Goal: Check status: Check status

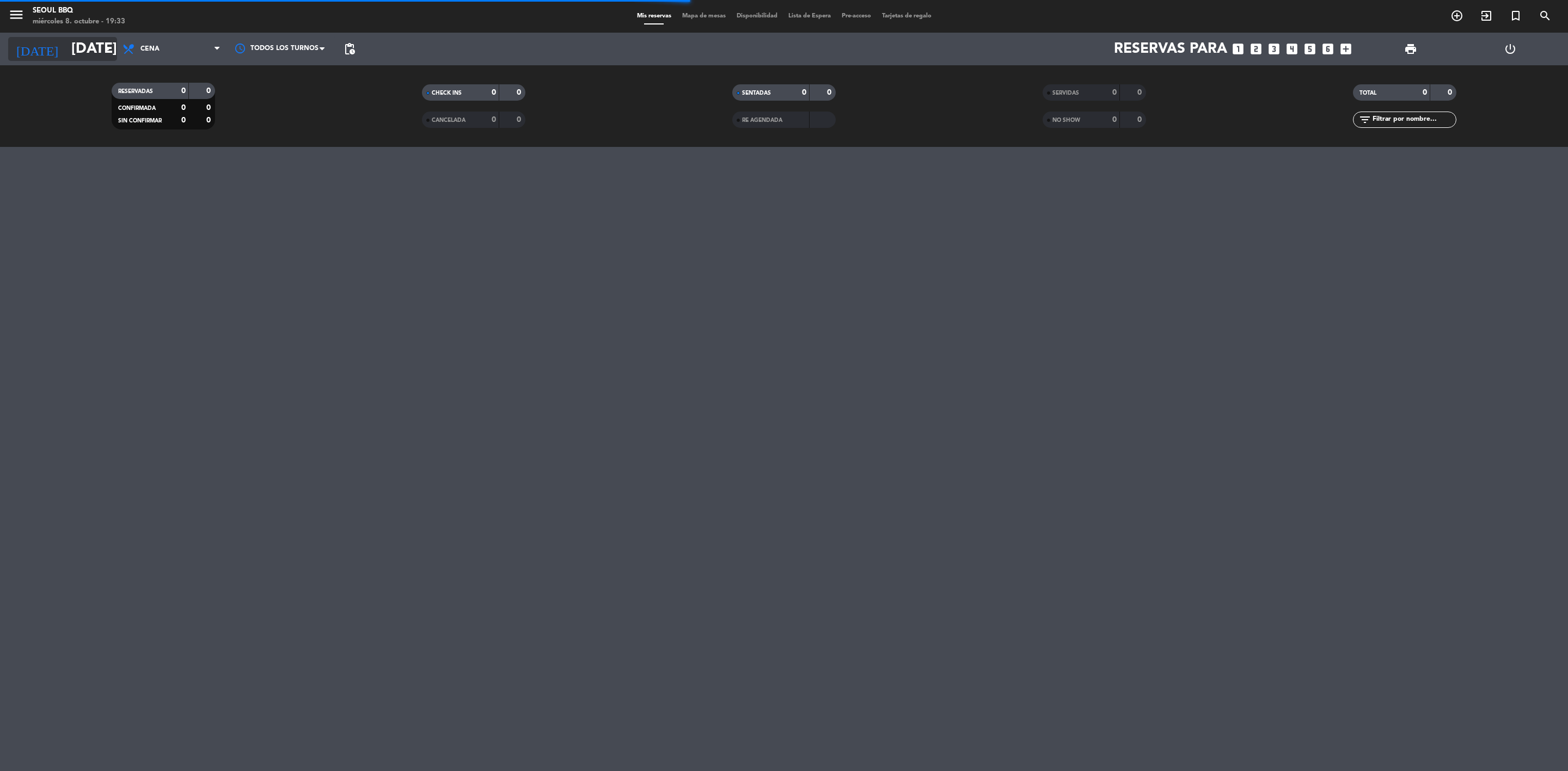
click at [90, 51] on input "[DATE]" at bounding box center [158, 49] width 185 height 28
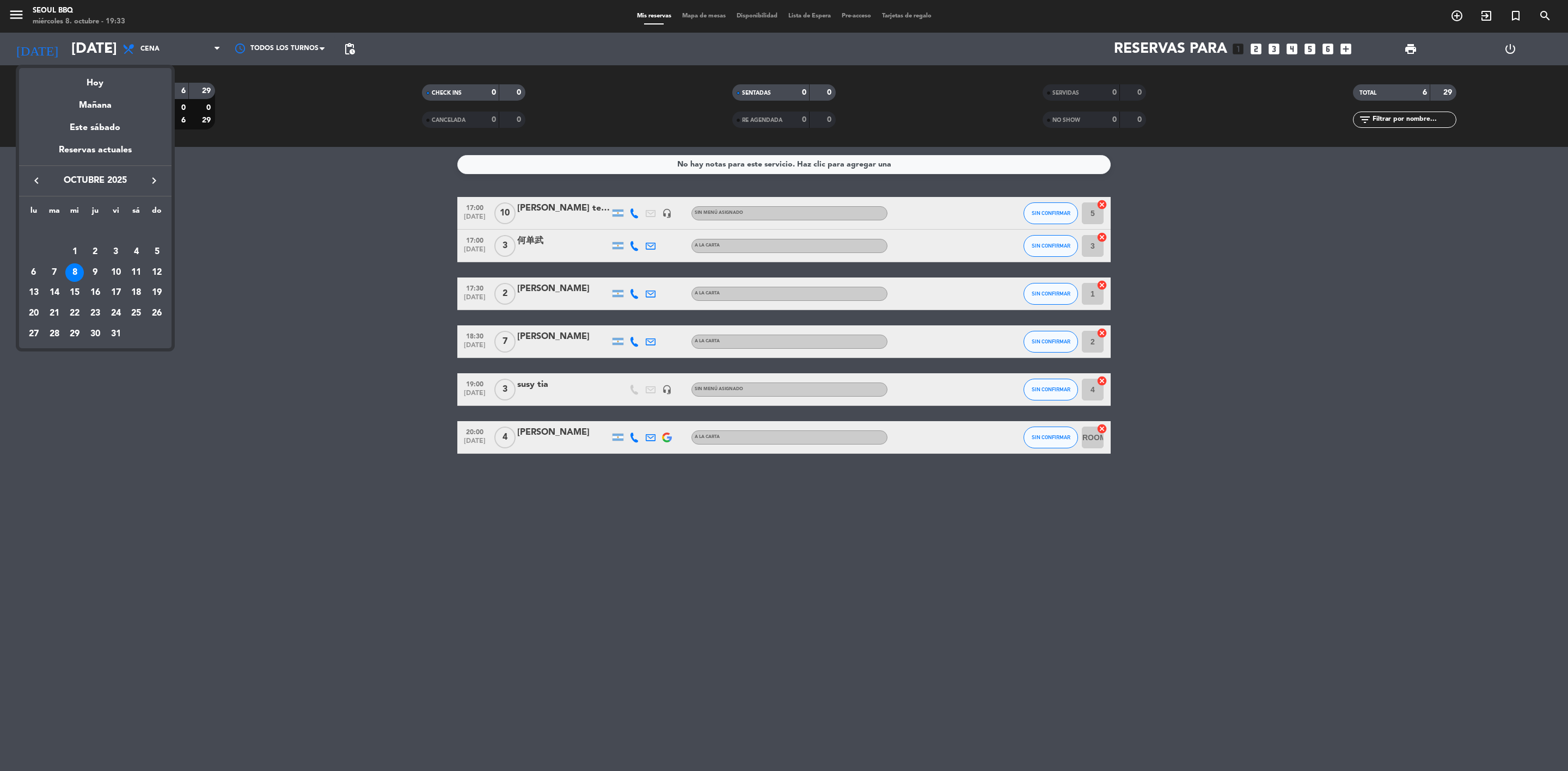
click at [244, 225] on div at bounding box center [784, 386] width 1568 height 771
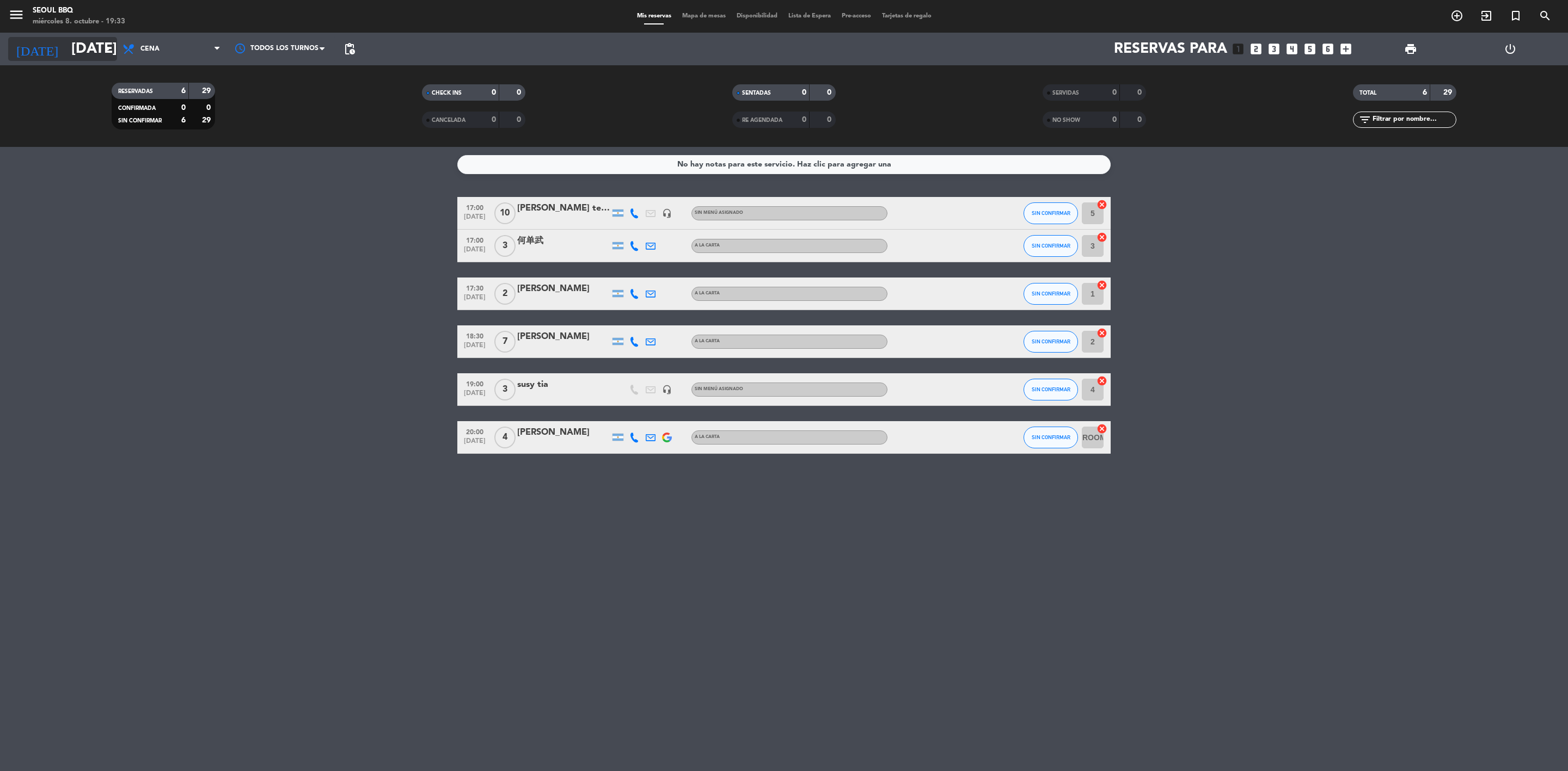
click at [89, 54] on input "[DATE]" at bounding box center [158, 49] width 185 height 28
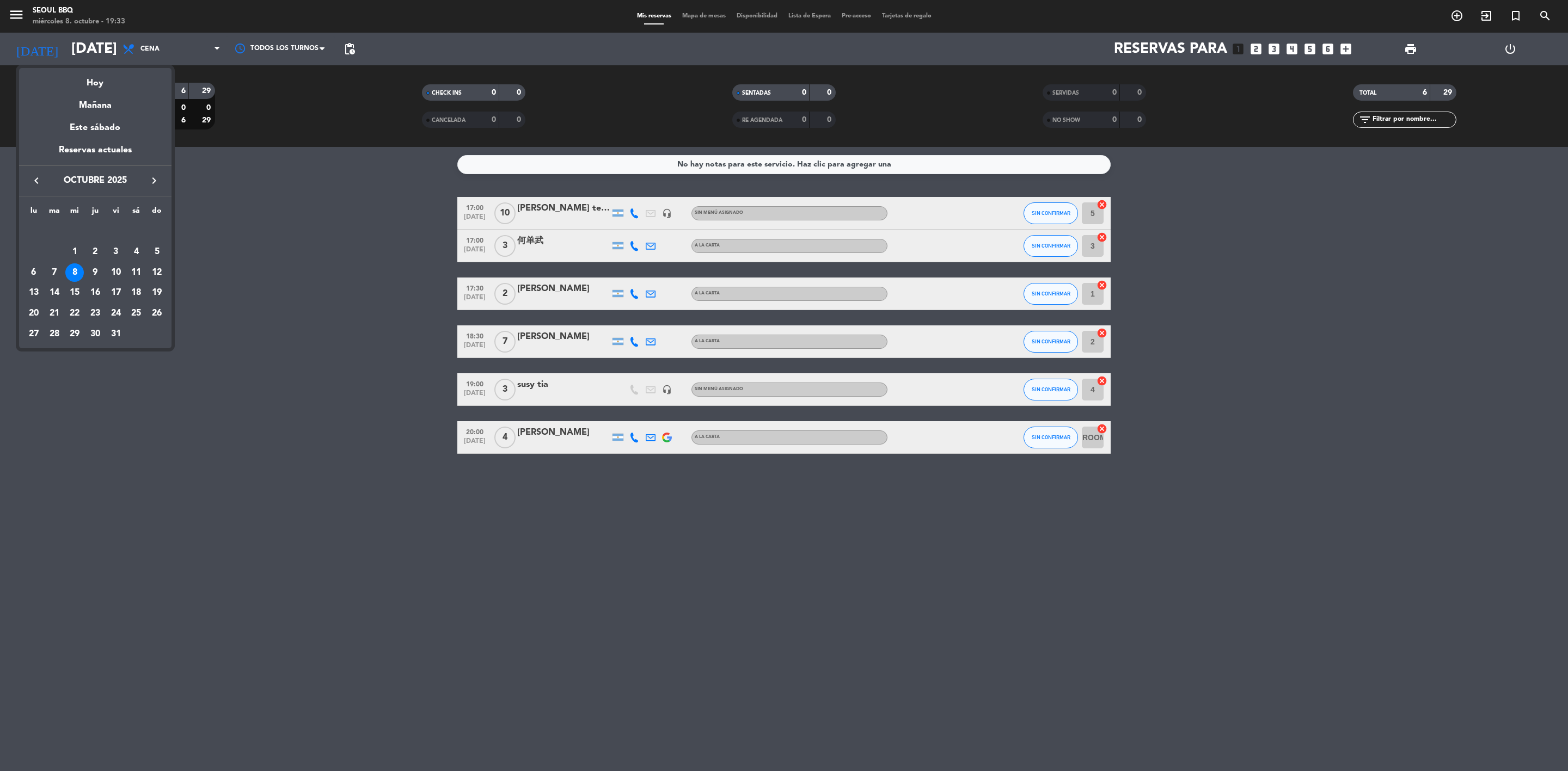
click at [308, 290] on div at bounding box center [784, 386] width 1568 height 771
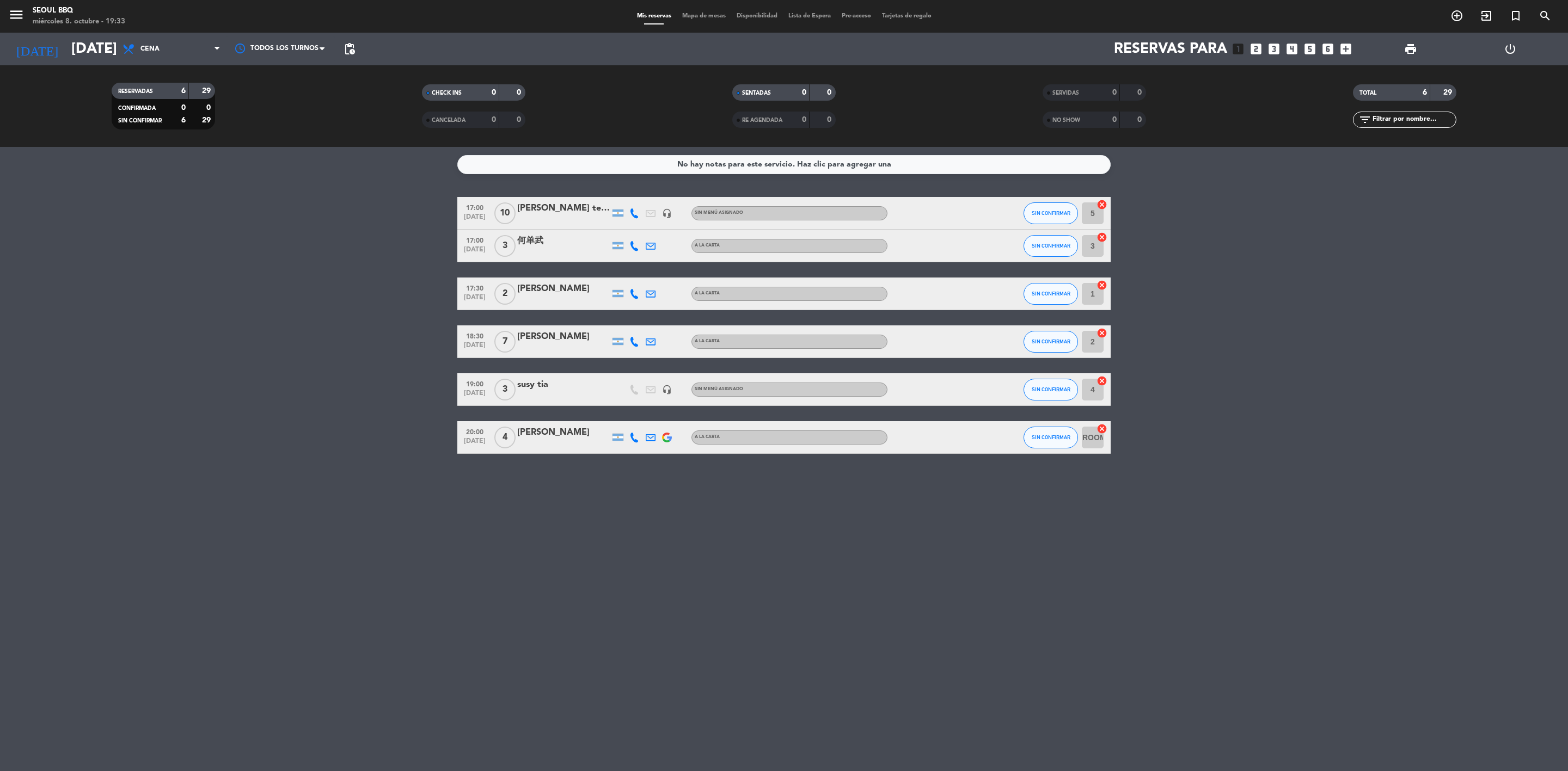
click at [477, 444] on span "[DATE]" at bounding box center [474, 443] width 27 height 13
click at [278, 344] on bookings-row "17:00 [DATE] [PERSON_NAME] telefono headset_mic Sin menú asignado SIN CONFIRMAR…" at bounding box center [784, 325] width 1568 height 257
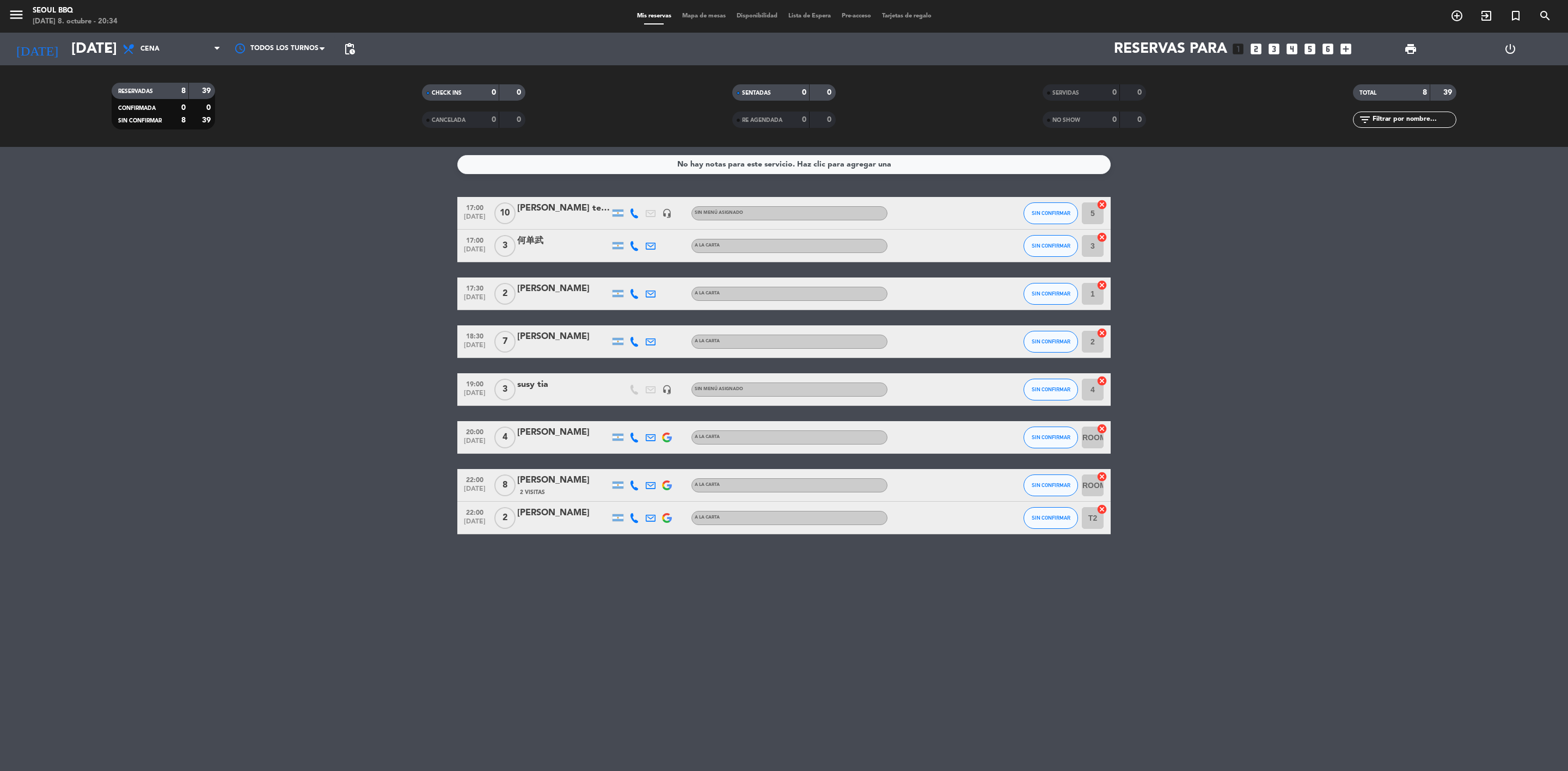
click at [1328, 490] on bookings-row "17:00 [DATE] [PERSON_NAME] telefono headset_mic Sin menú asignado SIN CONFIRMAR…" at bounding box center [784, 366] width 1568 height 338
click at [28, 164] on service-notes "No hay notas para este servicio. Haz clic para agregar una" at bounding box center [784, 164] width 1568 height 19
click at [25, 164] on service-notes "No hay notas para este servicio. Haz clic para agregar una" at bounding box center [784, 164] width 1568 height 19
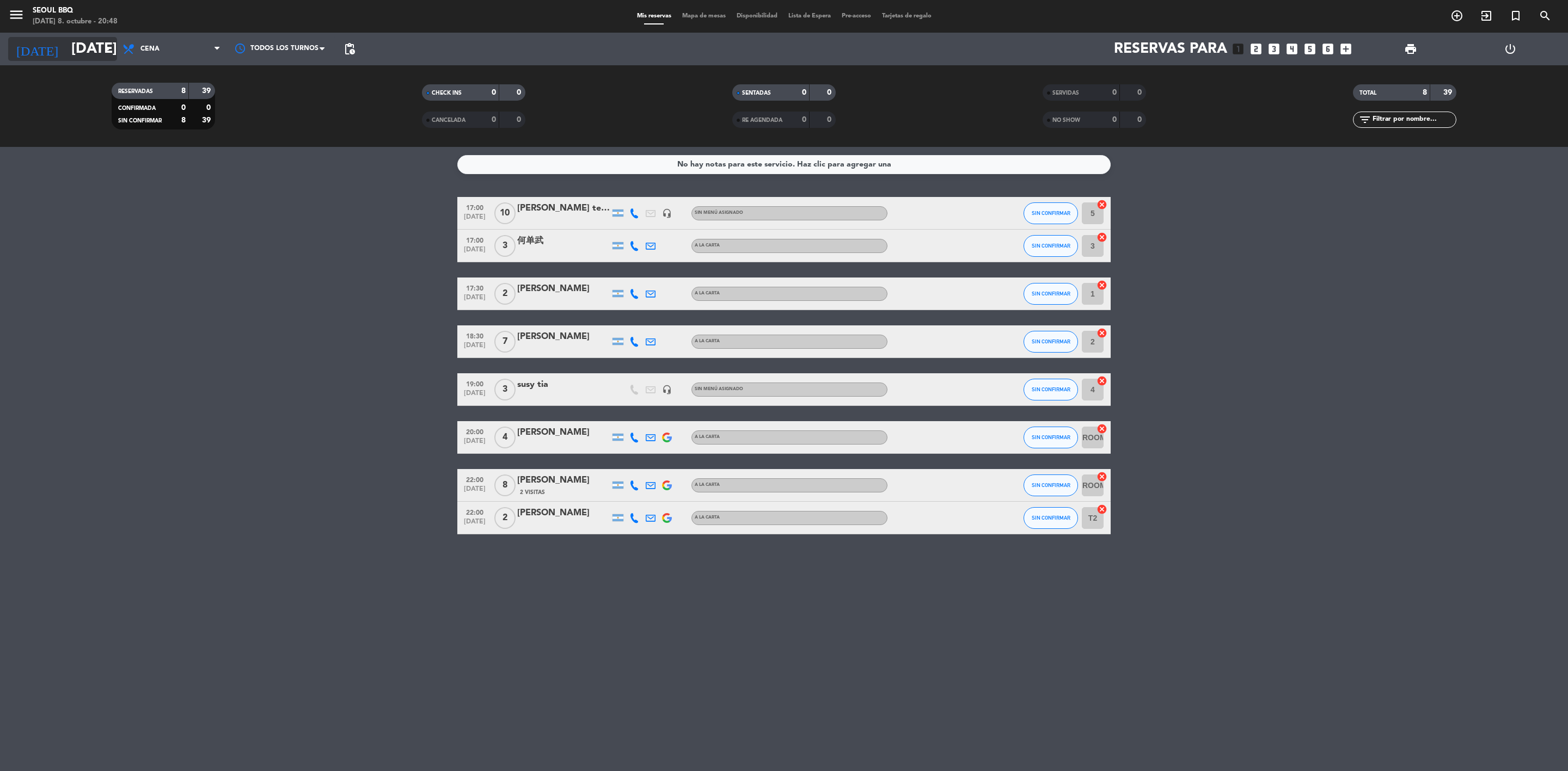
click at [180, 61] on input "[DATE]" at bounding box center [158, 49] width 185 height 28
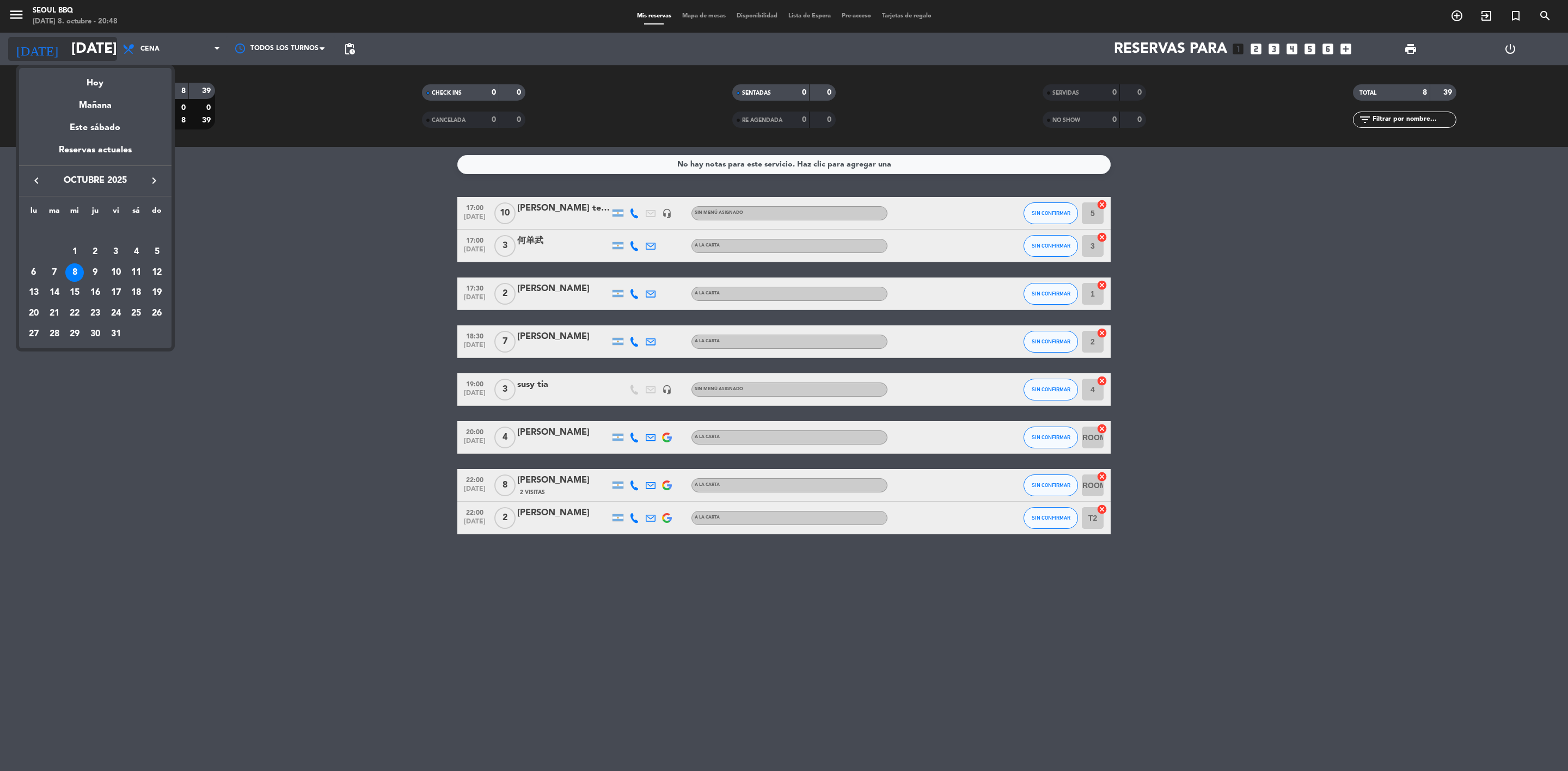
click at [180, 61] on div at bounding box center [784, 386] width 1568 height 771
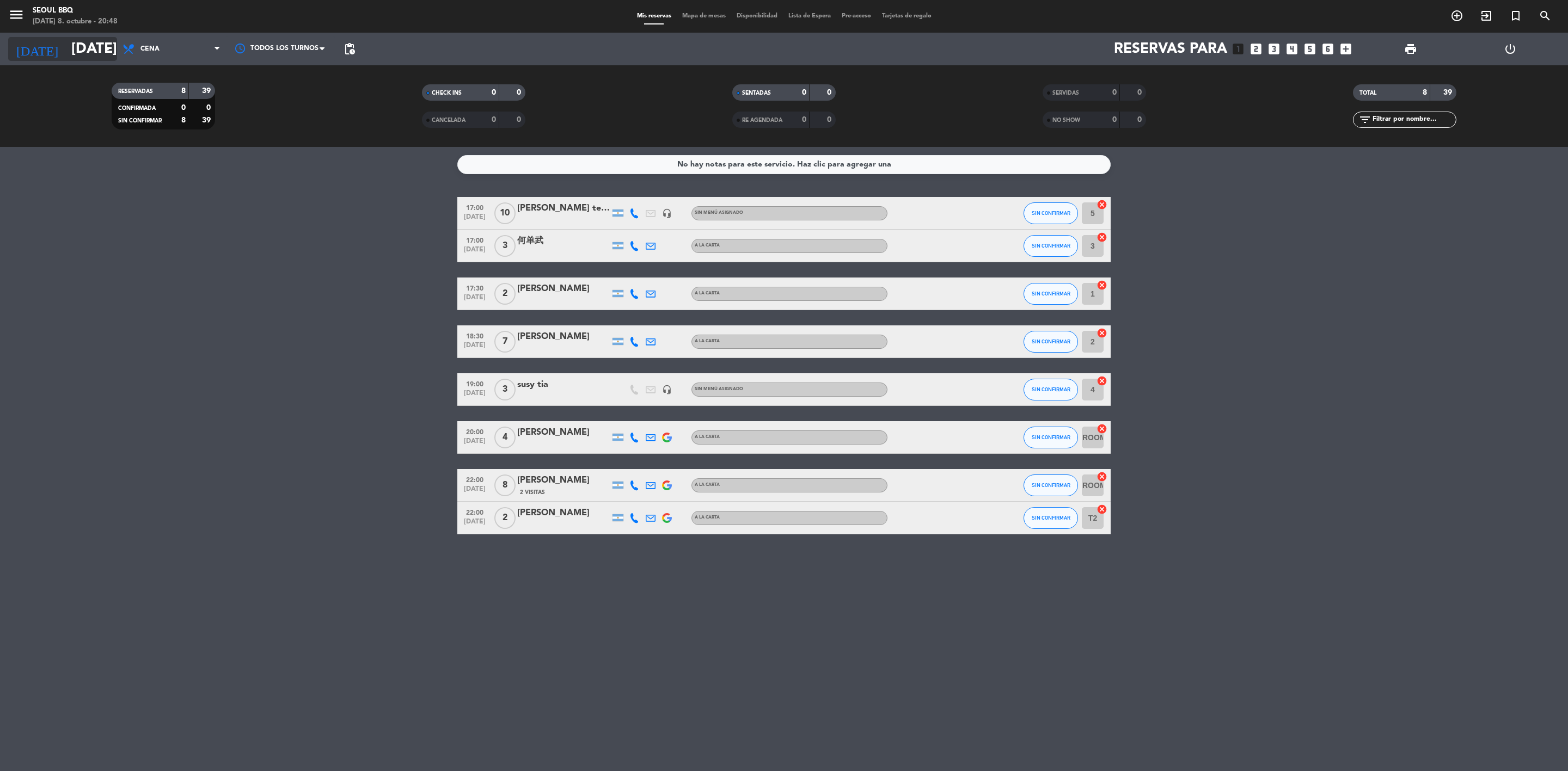
click at [180, 61] on input "[DATE]" at bounding box center [158, 49] width 185 height 28
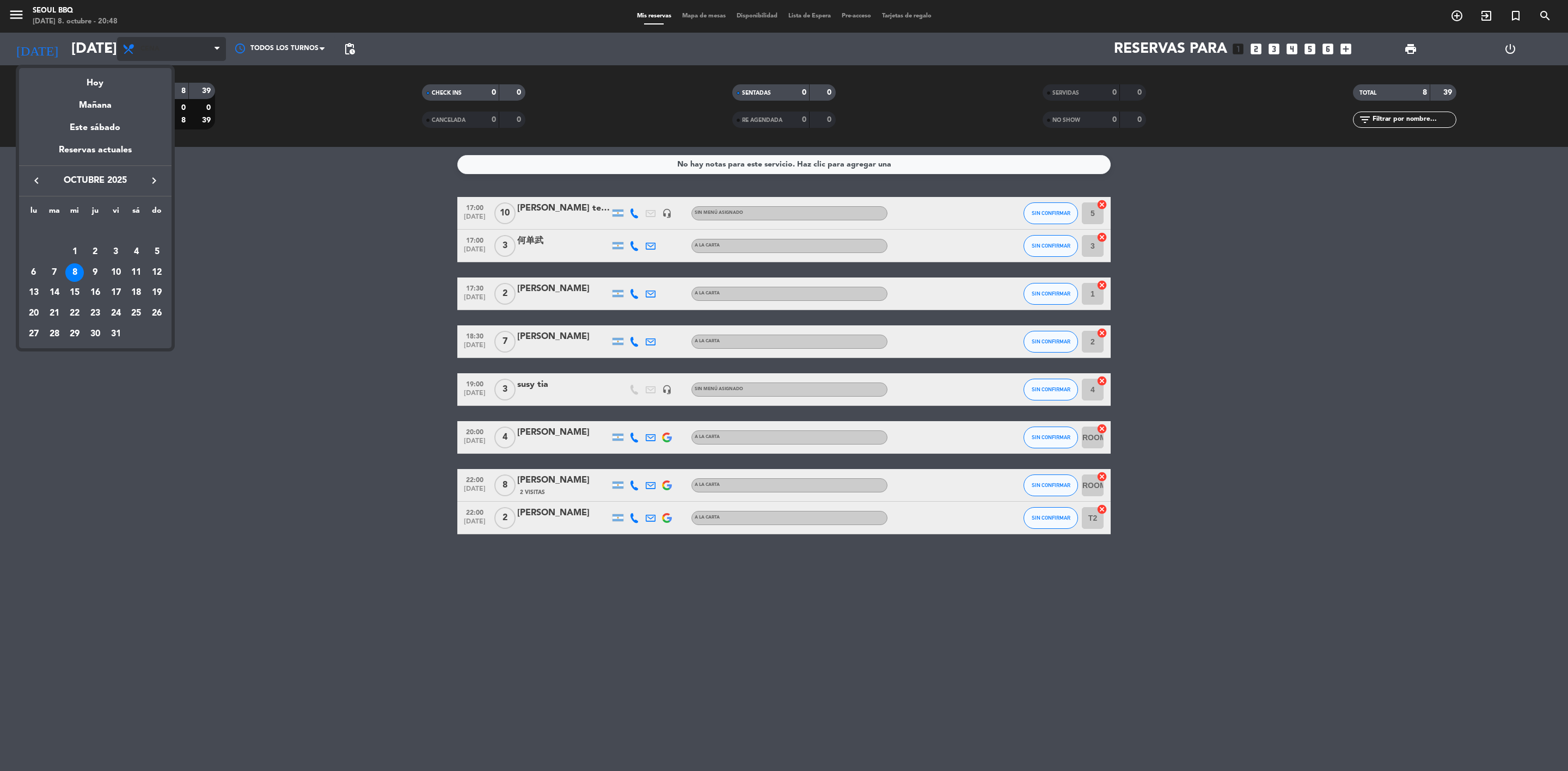
click at [180, 61] on div at bounding box center [784, 386] width 1568 height 771
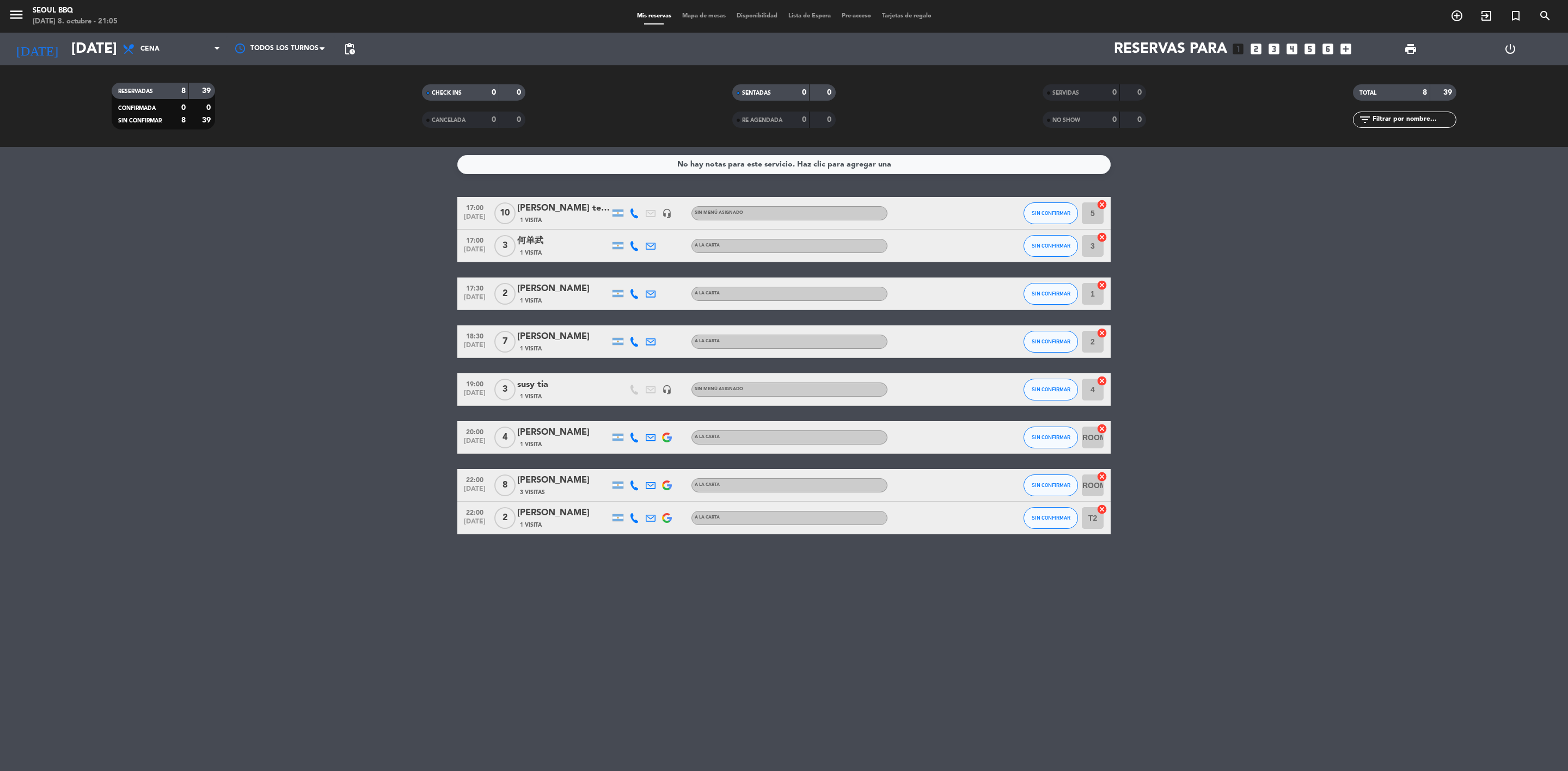
click at [273, 313] on bookings-row "17:00 [DATE] [PERSON_NAME] telefono 1 Visita headset_mic Sin menú asignado SIN …" at bounding box center [784, 366] width 1568 height 338
click at [102, 47] on icon "arrow_drop_down" at bounding box center [107, 49] width 13 height 13
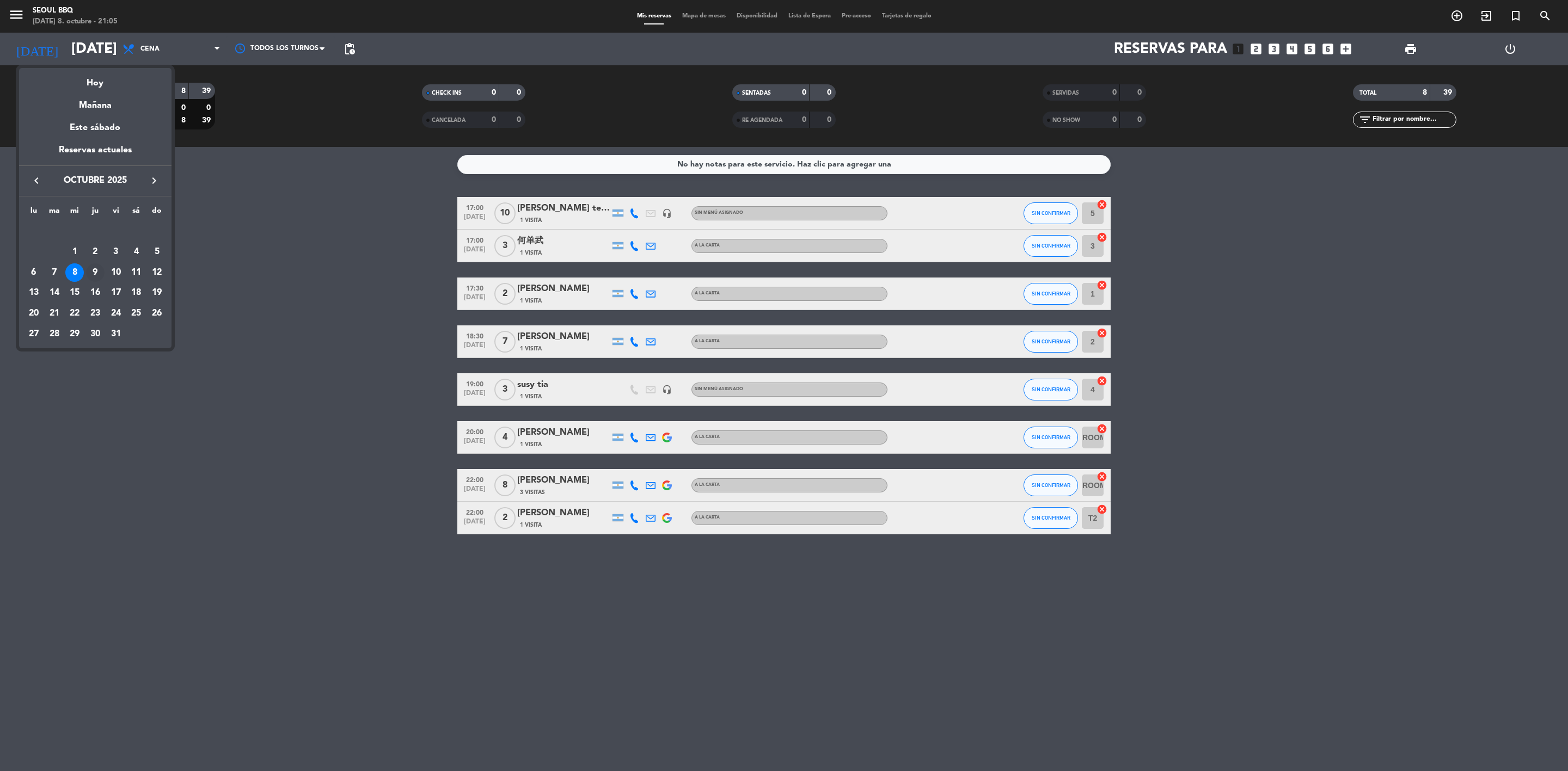
click at [95, 276] on div "9" at bounding box center [95, 273] width 19 height 19
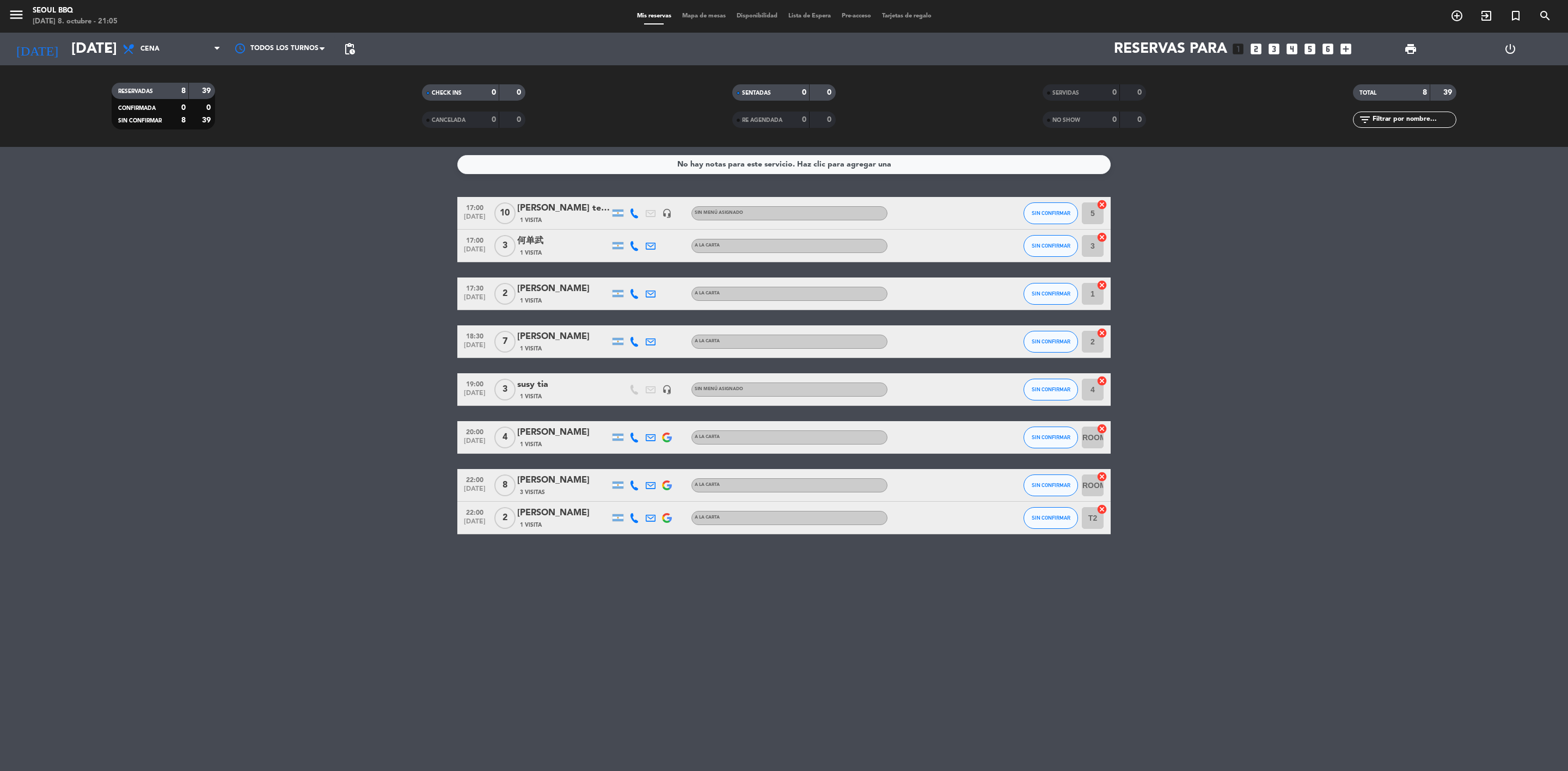
type input "[DEMOGRAPHIC_DATA][DATE]"
